Goal: Task Accomplishment & Management: Use online tool/utility

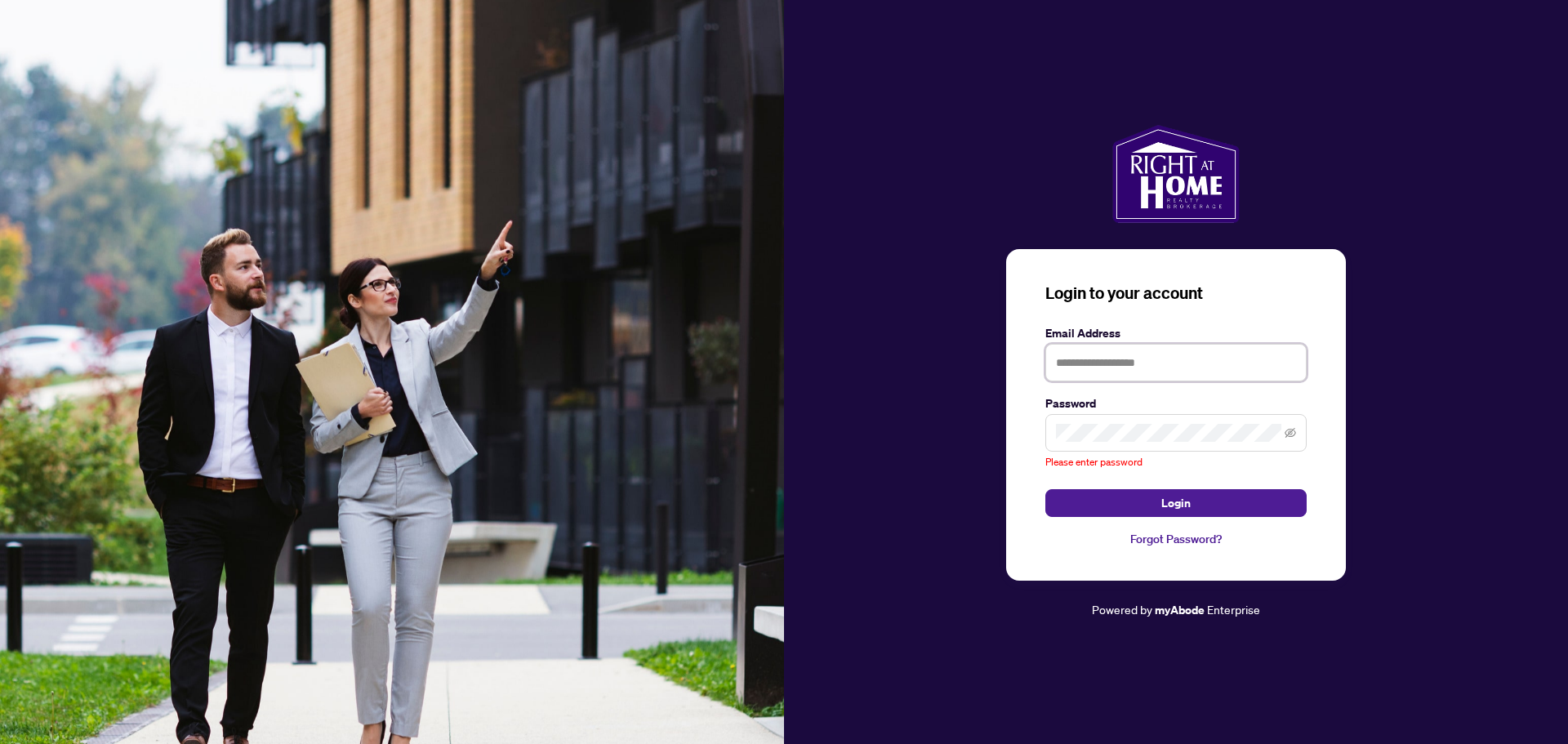
click at [1136, 374] on input "text" at bounding box center [1175, 362] width 261 height 37
type input "**********"
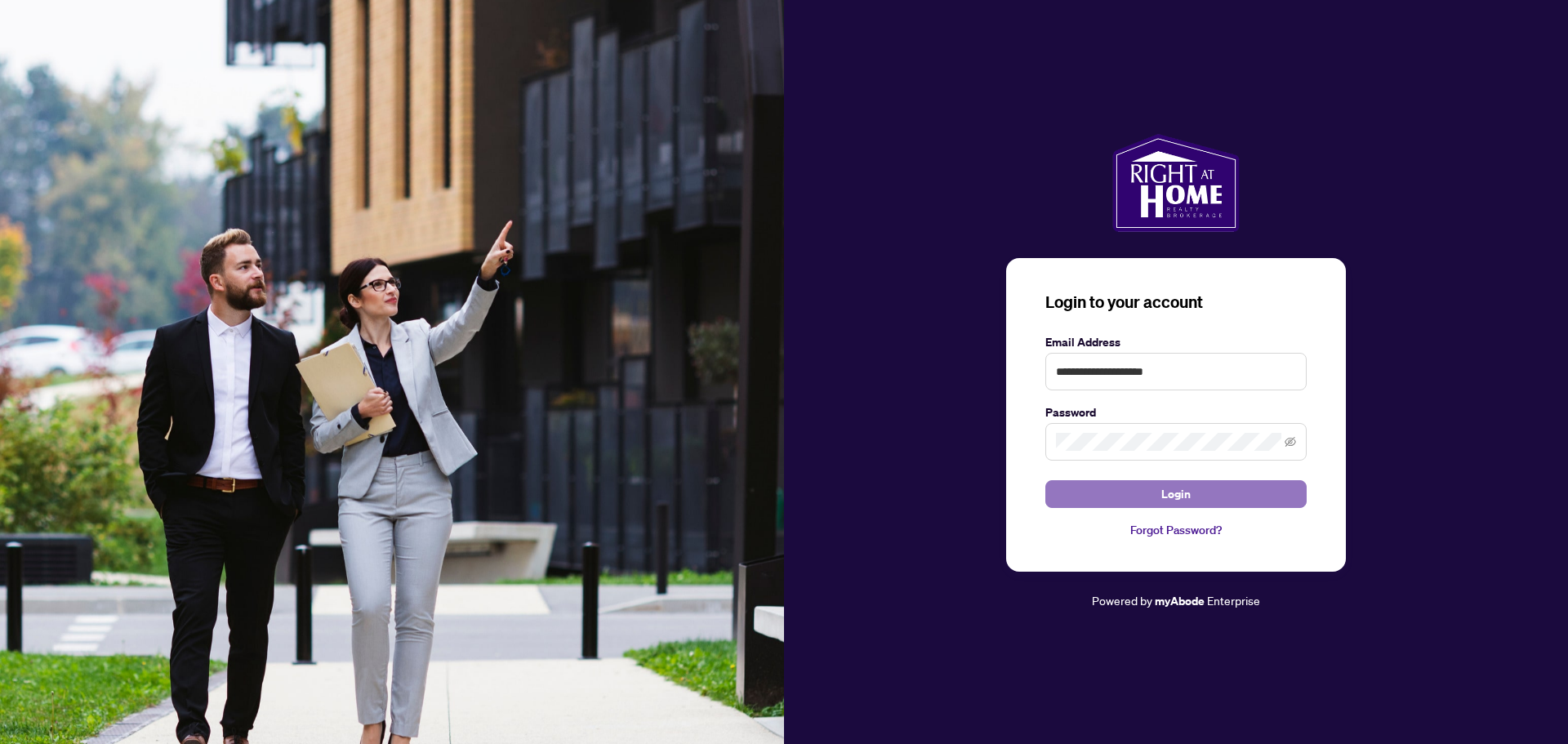
click at [1167, 493] on span "Login" at bounding box center [1176, 494] width 29 height 26
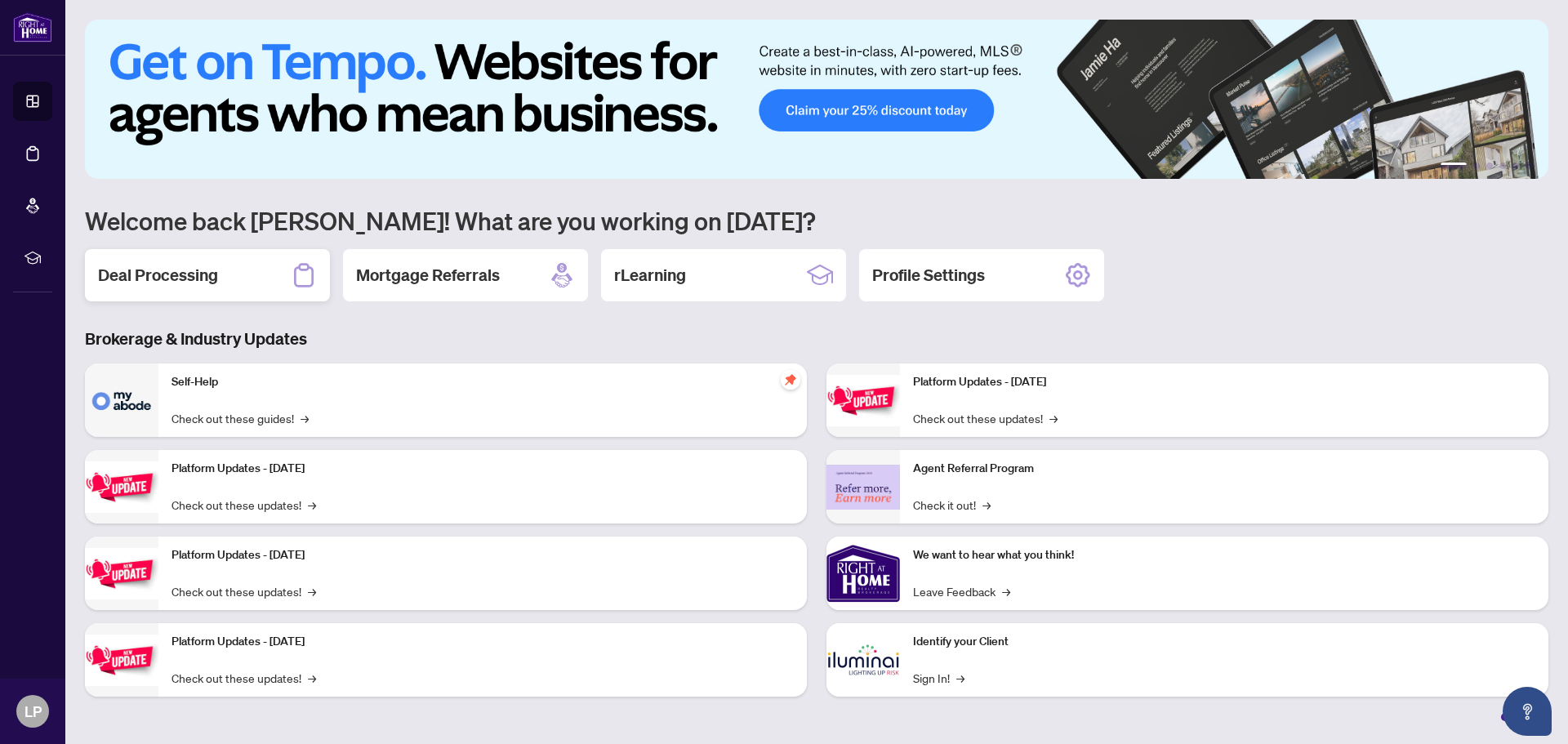
click at [140, 269] on h2 "Deal Processing" at bounding box center [158, 275] width 120 height 23
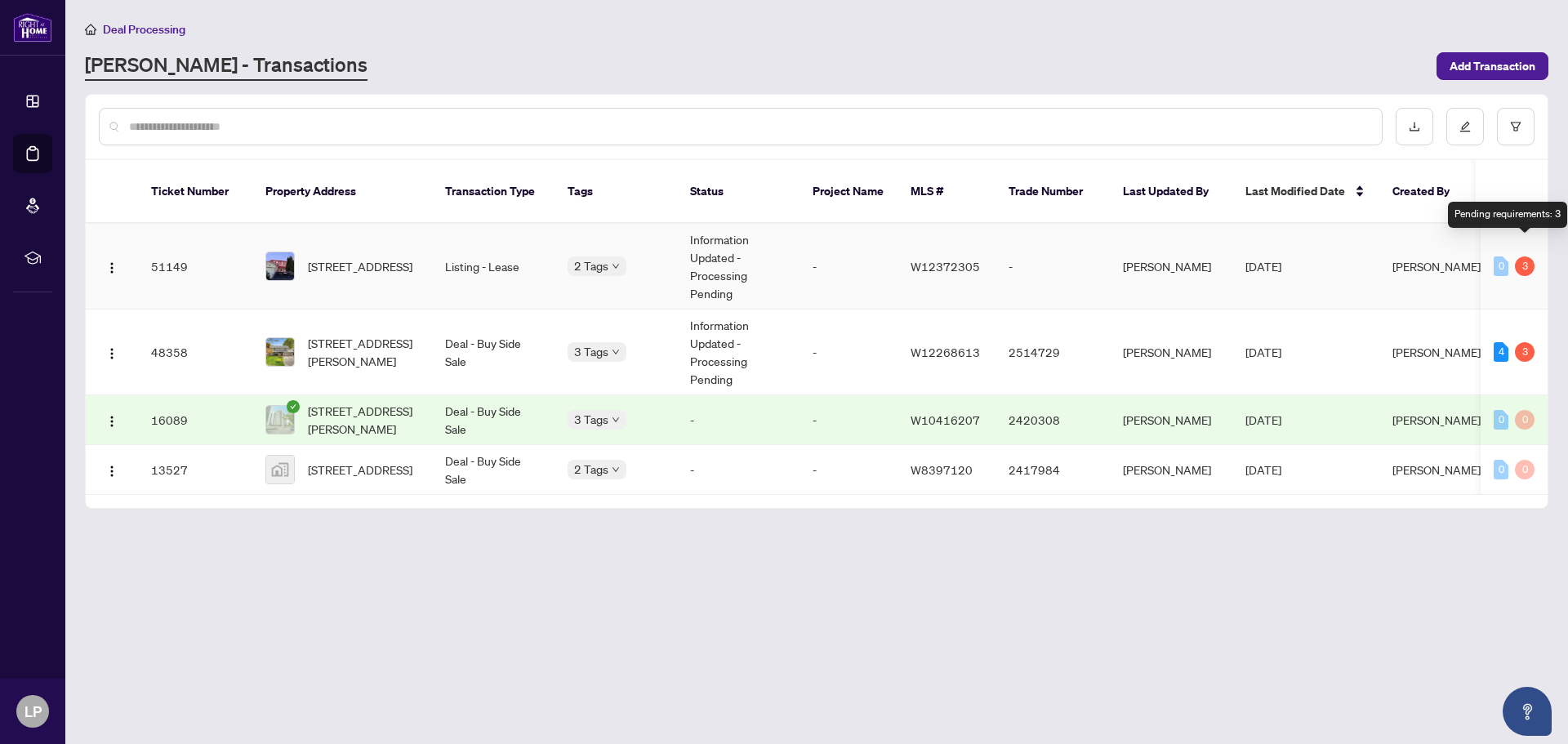
click at [1520, 257] on div "3" at bounding box center [1525, 266] width 20 height 20
click at [702, 234] on td "Information Updated - Processing Pending" at bounding box center [738, 266] width 122 height 86
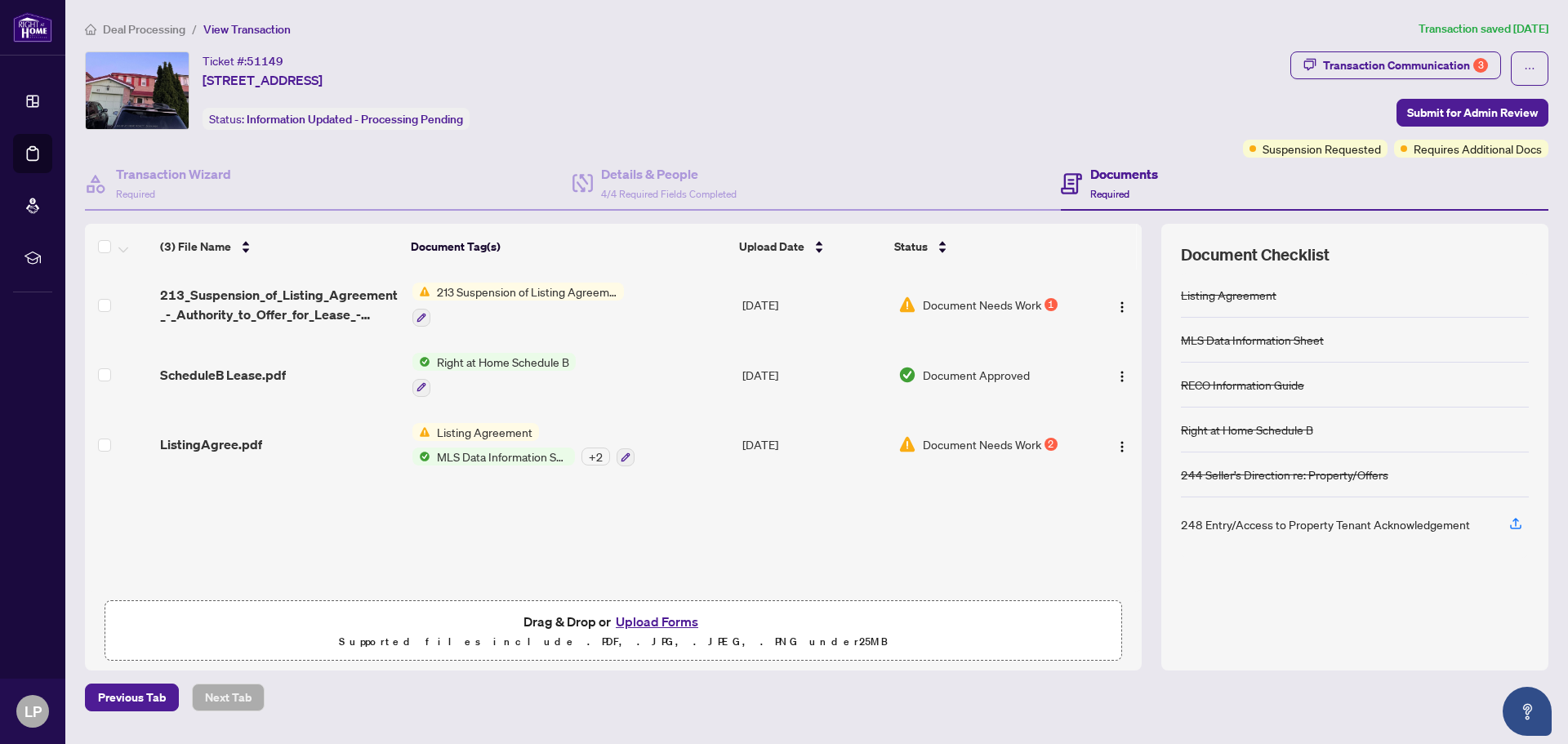
click at [488, 288] on span "213 Suspension of Listing Agreement - Authority to Offer for Lease" at bounding box center [526, 291] width 193 height 18
click at [471, 381] on span "213 Suspension of Listing Agreement - Authority to Offer for Lease" at bounding box center [526, 381] width 244 height 36
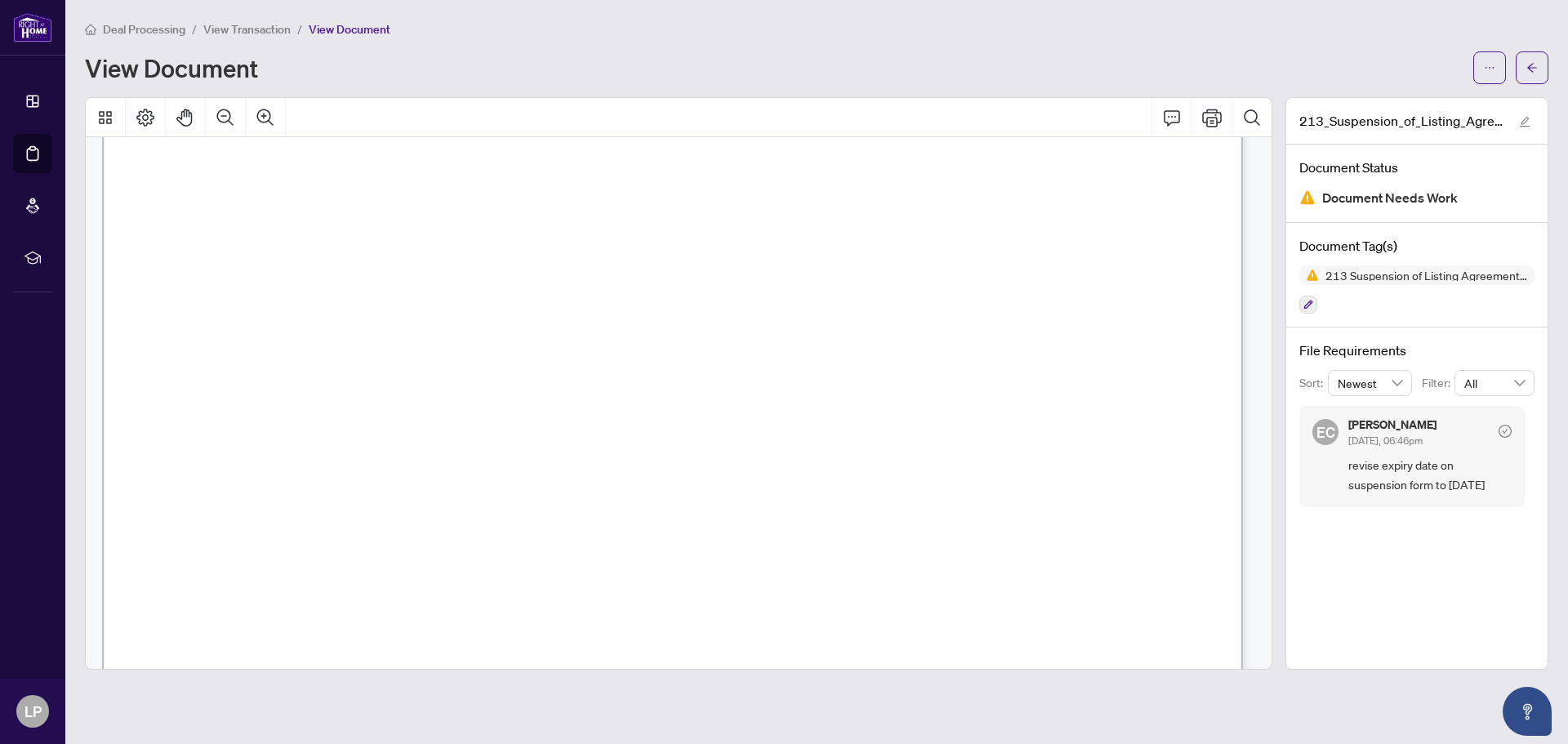
scroll to position [271, 0]
click at [461, 324] on span "[DATE]" at bounding box center [429, 329] width 62 height 18
click at [461, 321] on span "[DATE]" at bounding box center [429, 329] width 62 height 18
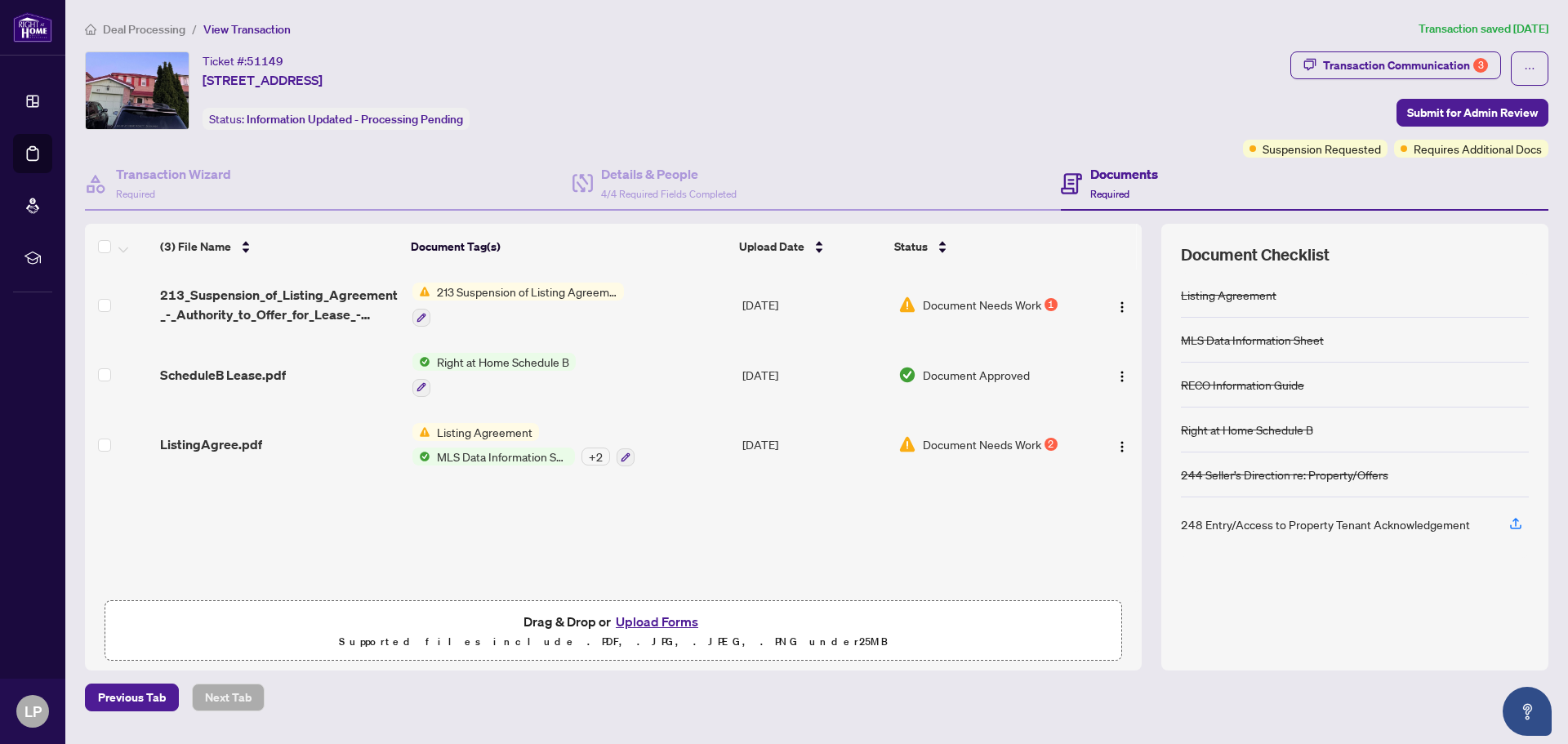
click at [496, 455] on span "MLS Data Information Sheet" at bounding box center [502, 456] width 145 height 18
